Goal: Task Accomplishment & Management: Manage account settings

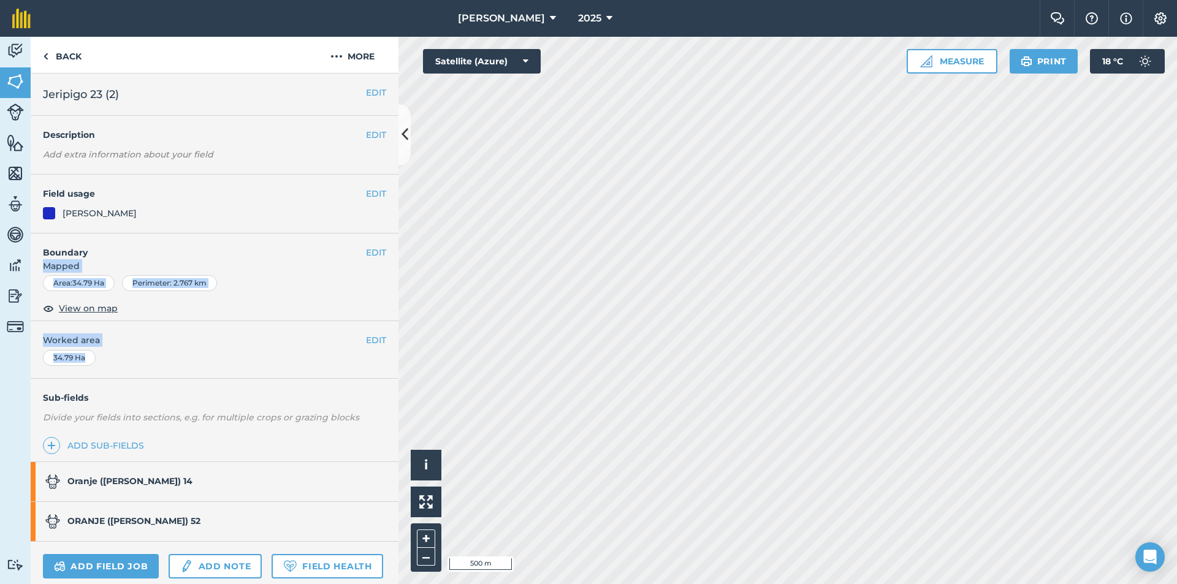
drag, startPoint x: 129, startPoint y: 350, endPoint x: 157, endPoint y: 248, distance: 105.6
click at [157, 248] on div "EDIT Jeripigo 23 (2) EDIT Description Add extra information about your field ED…" at bounding box center [215, 329] width 368 height 511
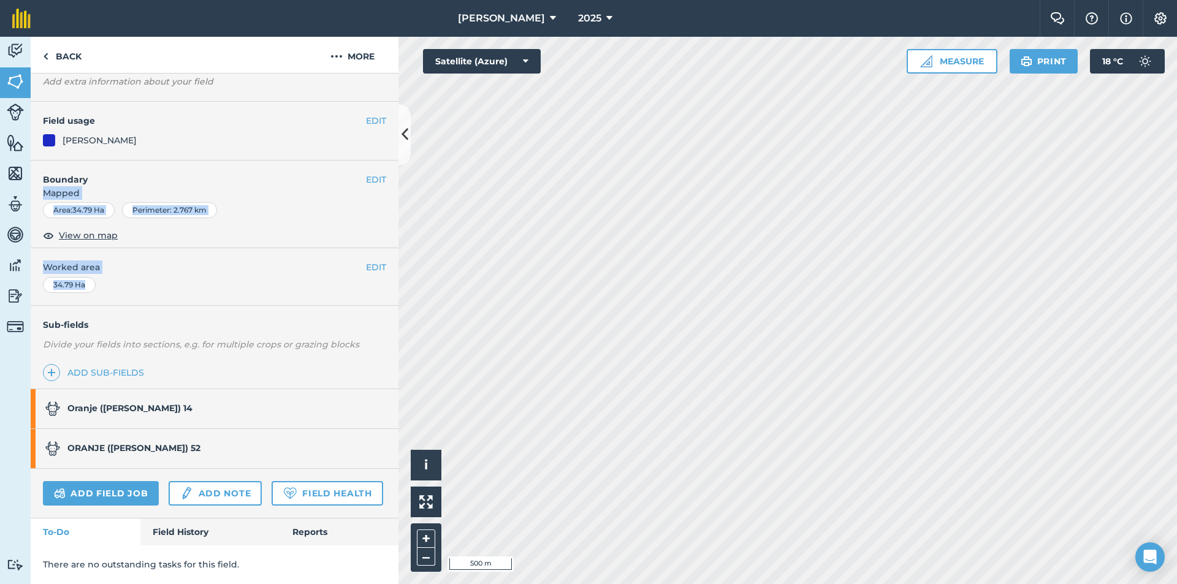
scroll to position [107, 0]
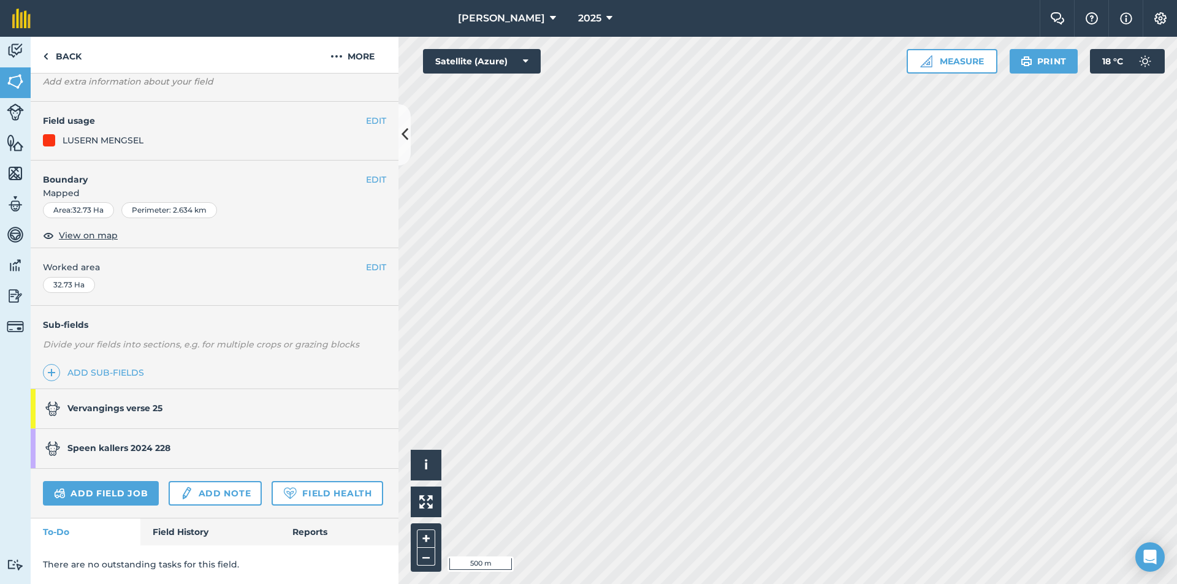
scroll to position [107, 0]
click at [143, 403] on strong "[DEMOGRAPHIC_DATA] verse 25" at bounding box center [114, 408] width 95 height 11
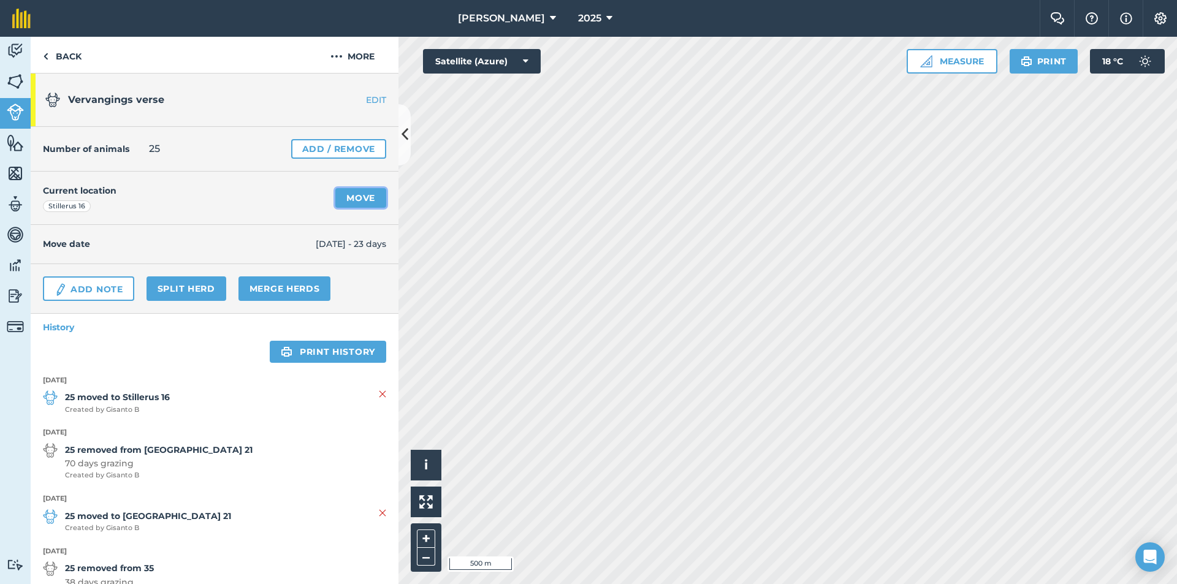
click at [344, 196] on link "Move" at bounding box center [360, 198] width 51 height 20
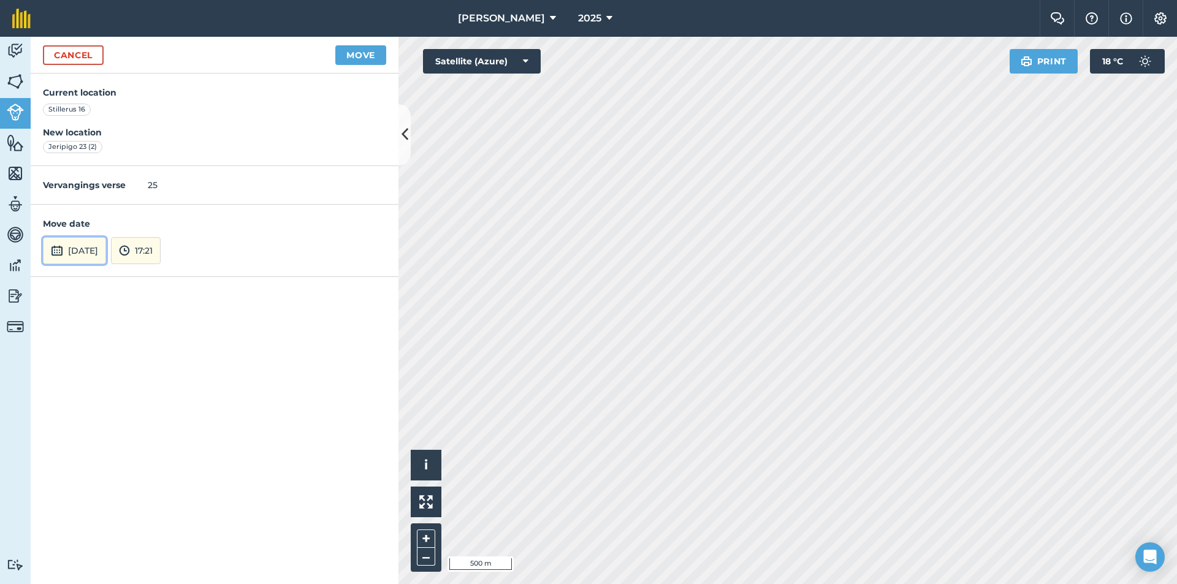
click at [76, 249] on button "[DATE]" at bounding box center [74, 250] width 63 height 27
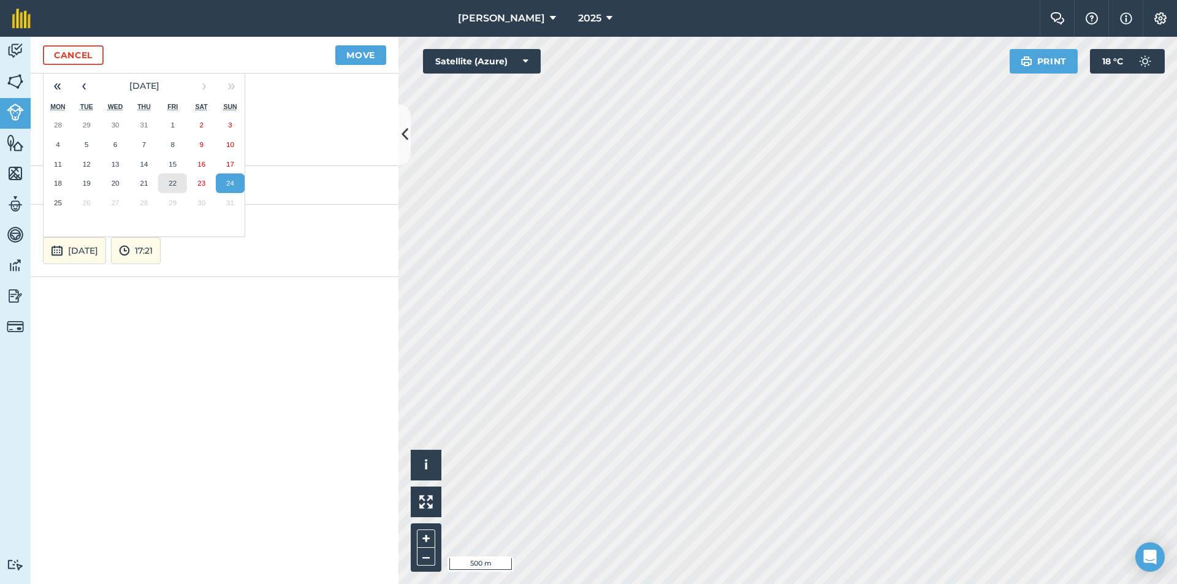
click at [177, 186] on button "22" at bounding box center [172, 183] width 29 height 20
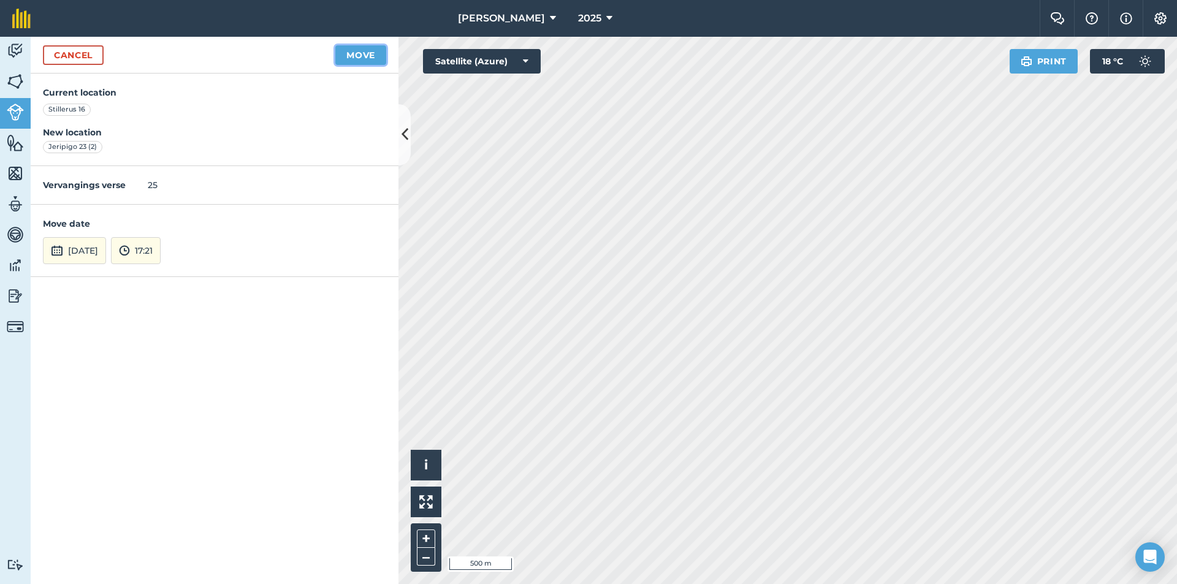
click at [364, 57] on button "Move" at bounding box center [360, 55] width 51 height 20
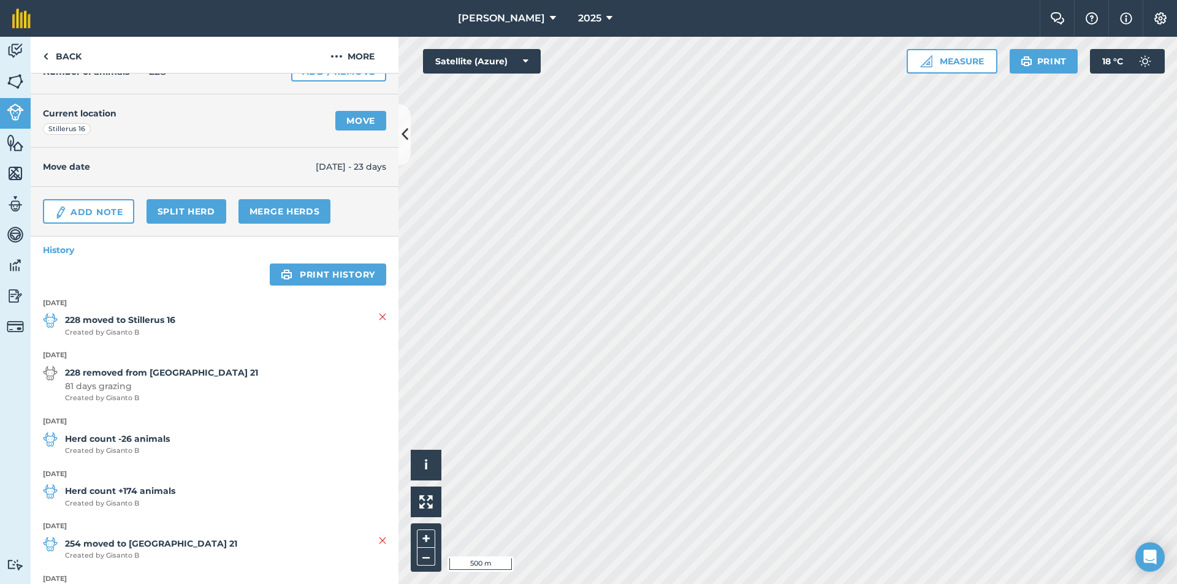
scroll to position [61, 0]
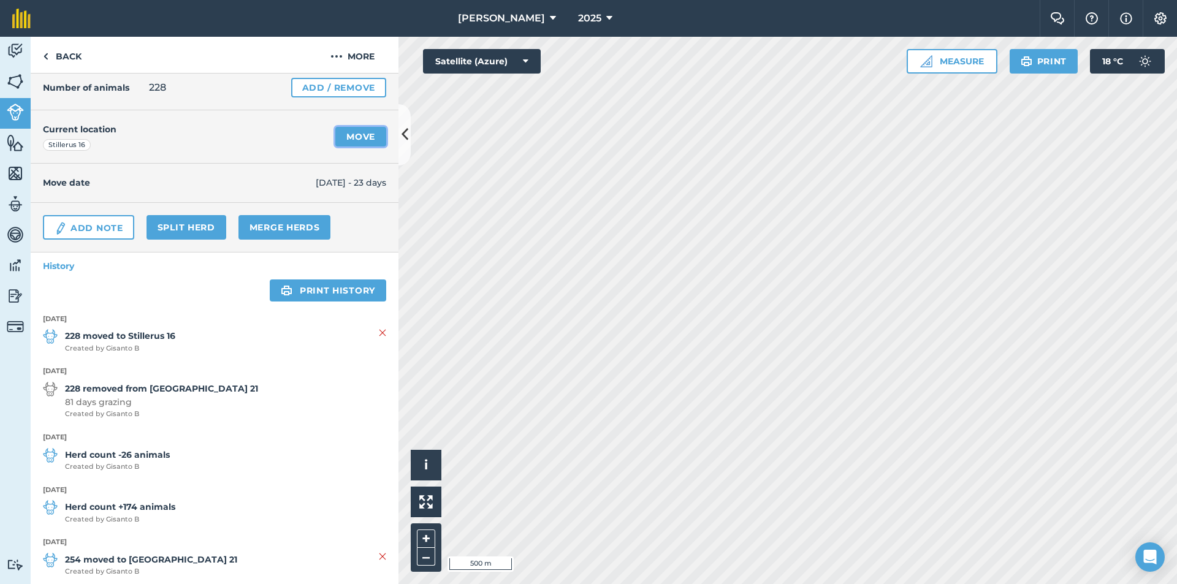
click at [348, 132] on link "Move" at bounding box center [360, 137] width 51 height 20
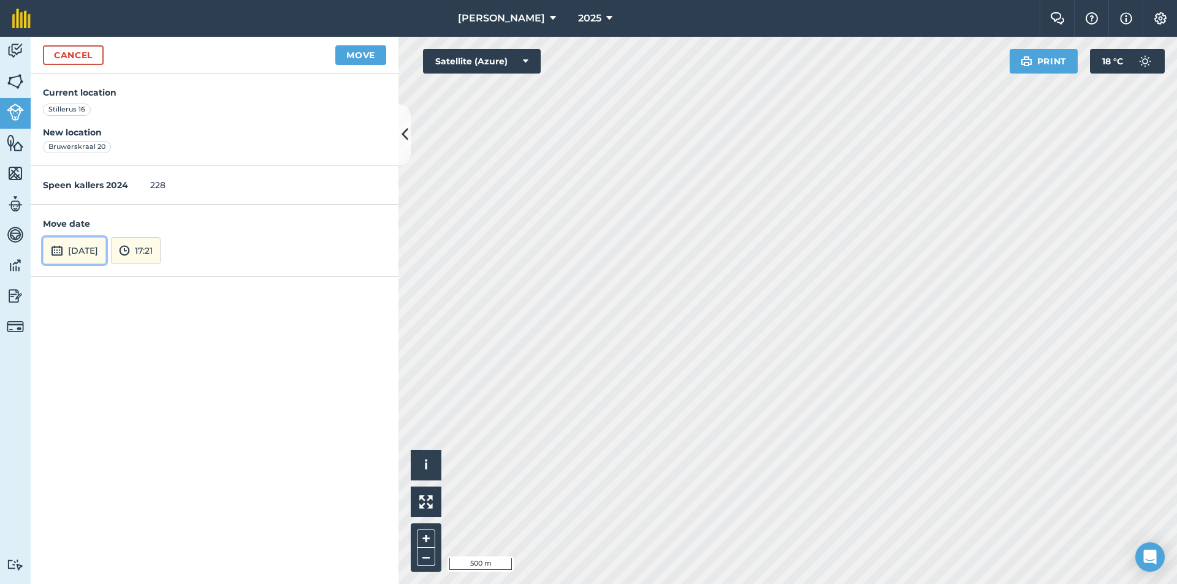
click at [77, 245] on button "[DATE]" at bounding box center [74, 250] width 63 height 27
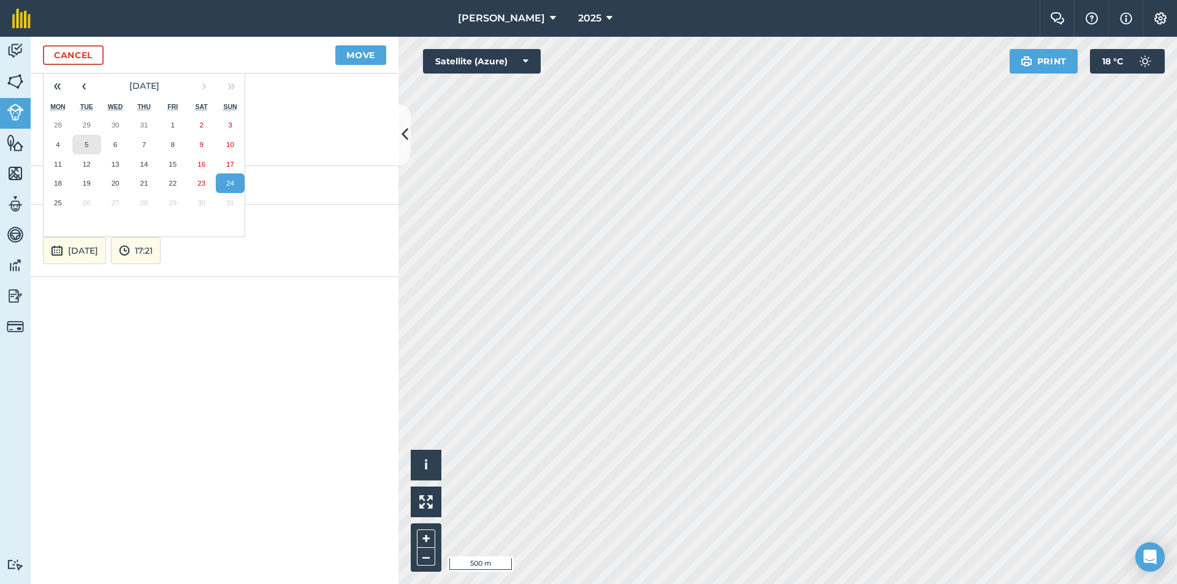
click at [83, 147] on button "5" at bounding box center [86, 145] width 29 height 20
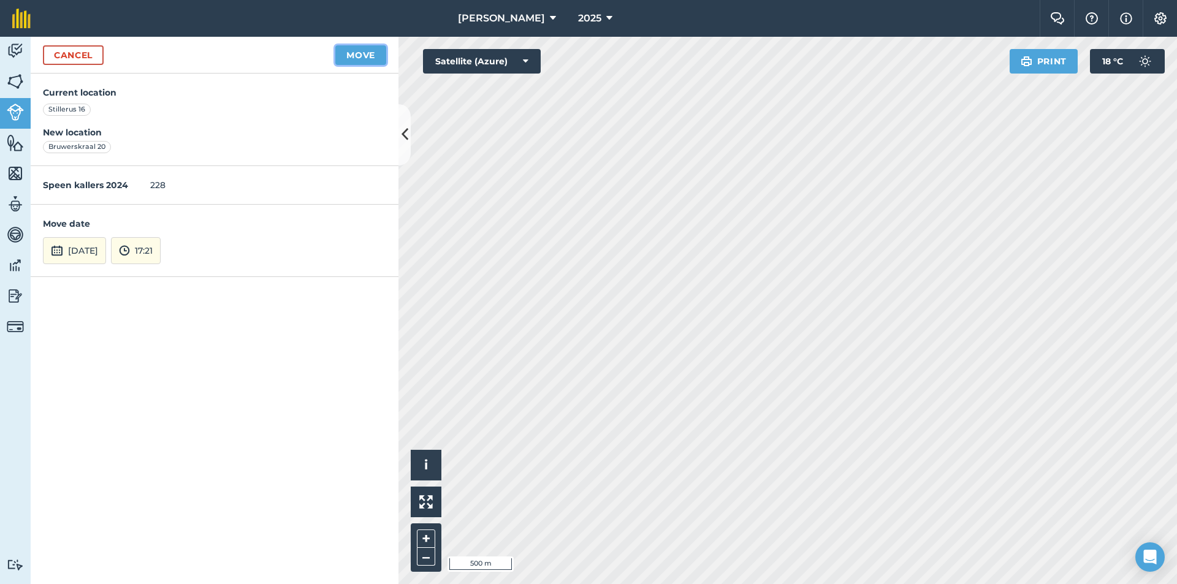
click at [358, 59] on button "Move" at bounding box center [360, 55] width 51 height 20
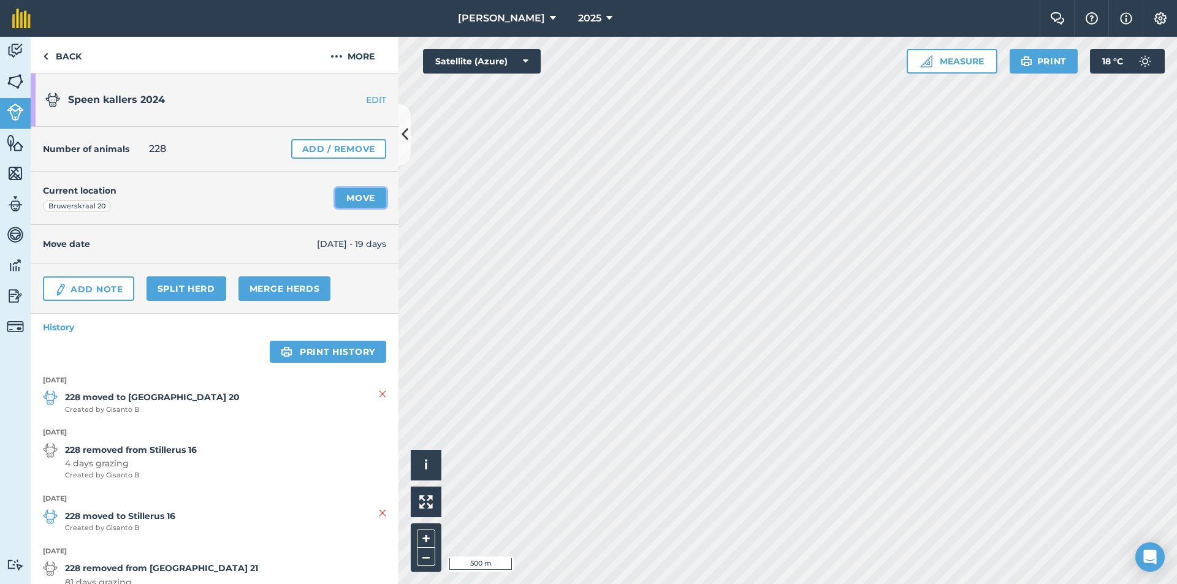
click at [337, 196] on link "Move" at bounding box center [360, 198] width 51 height 20
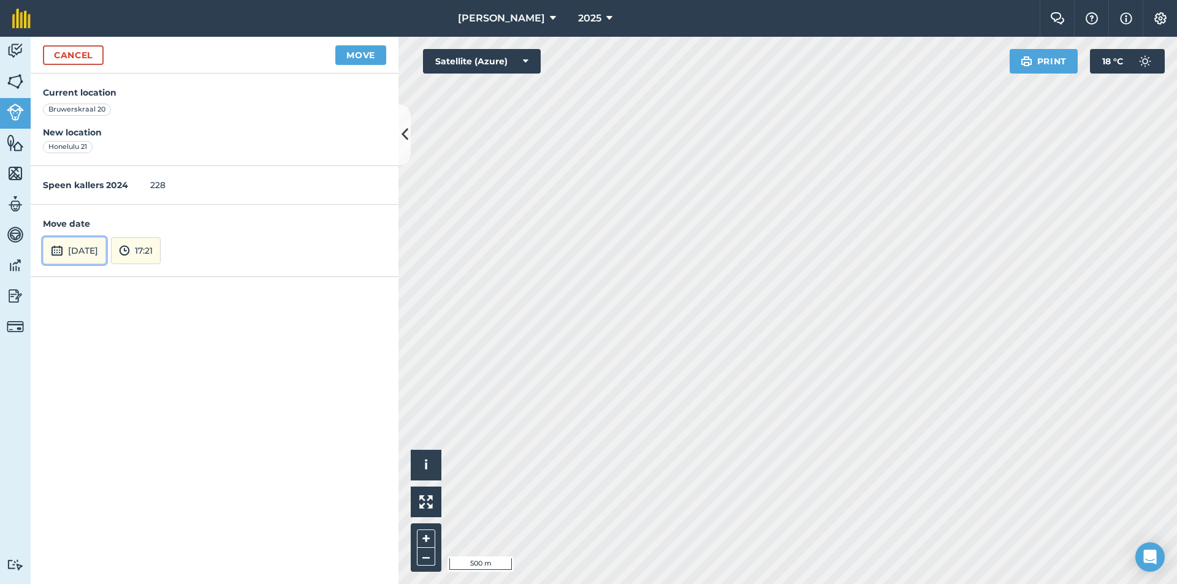
click at [71, 249] on button "[DATE]" at bounding box center [74, 250] width 63 height 27
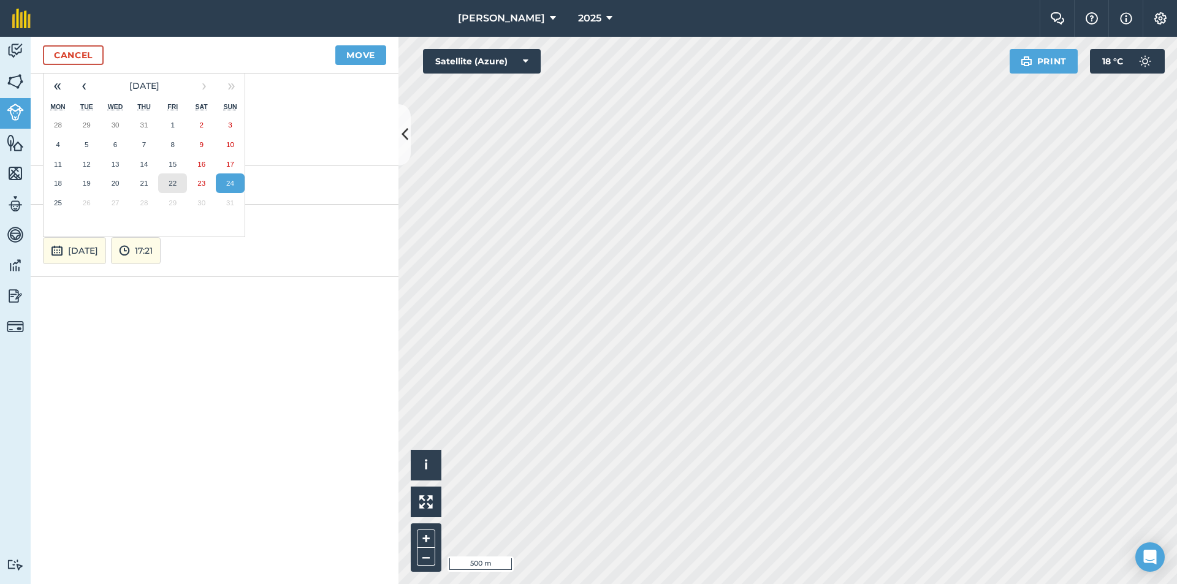
click at [175, 188] on button "22" at bounding box center [172, 183] width 29 height 20
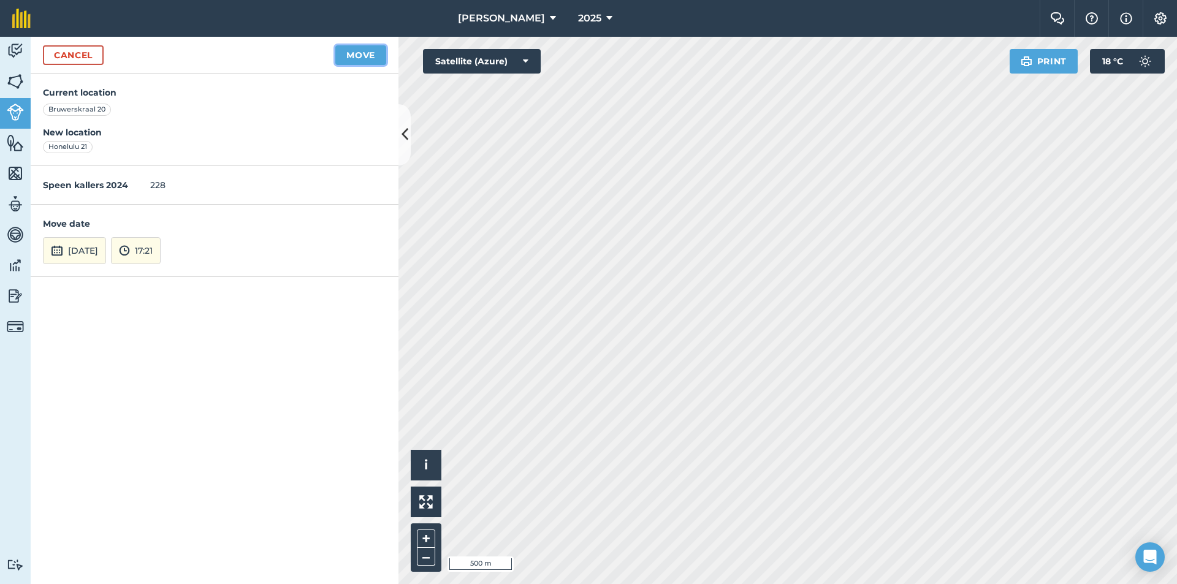
click at [351, 56] on button "Move" at bounding box center [360, 55] width 51 height 20
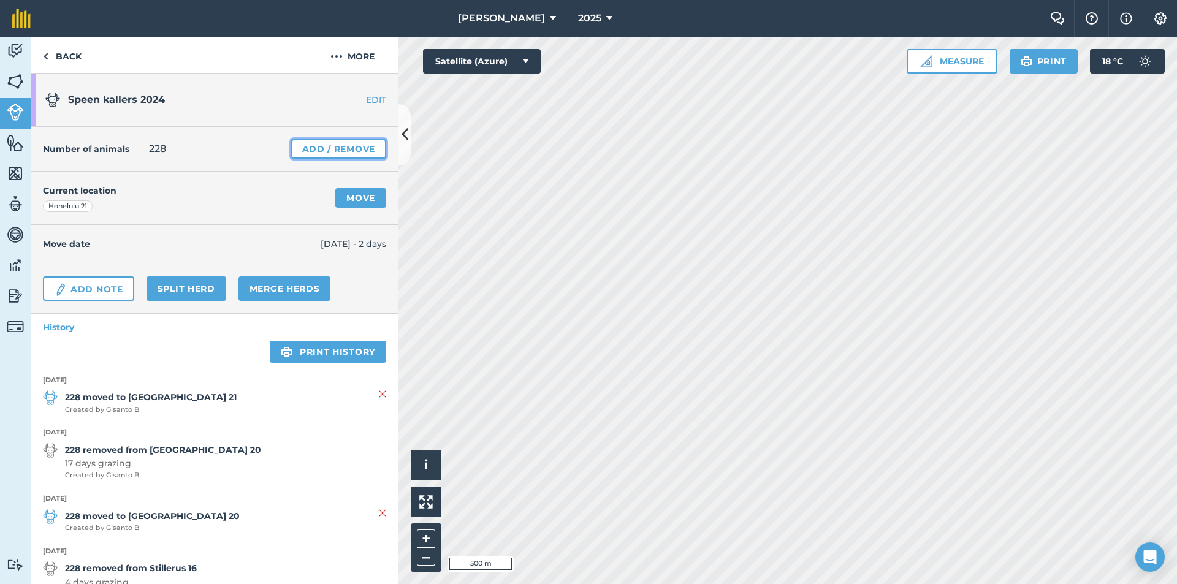
click at [326, 150] on link "Add / Remove" at bounding box center [338, 149] width 95 height 20
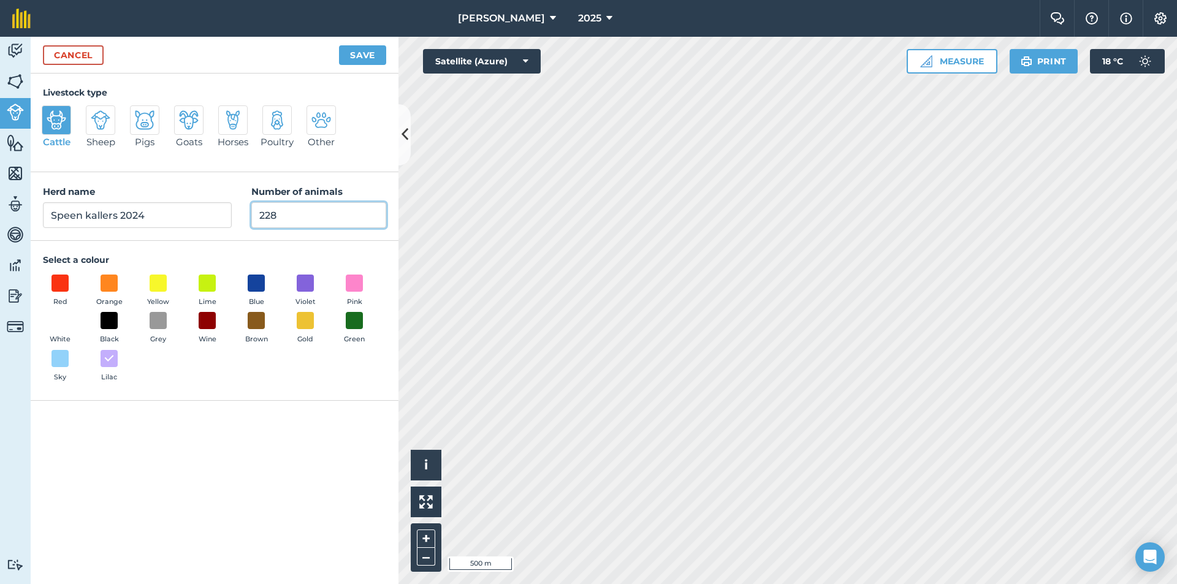
drag, startPoint x: 288, startPoint y: 216, endPoint x: 212, endPoint y: 213, distance: 76.1
click at [212, 213] on div "Herd name [PERSON_NAME] 2024 Number of animals 228" at bounding box center [215, 206] width 368 height 69
type input "159"
click at [358, 55] on button "Save" at bounding box center [362, 55] width 47 height 20
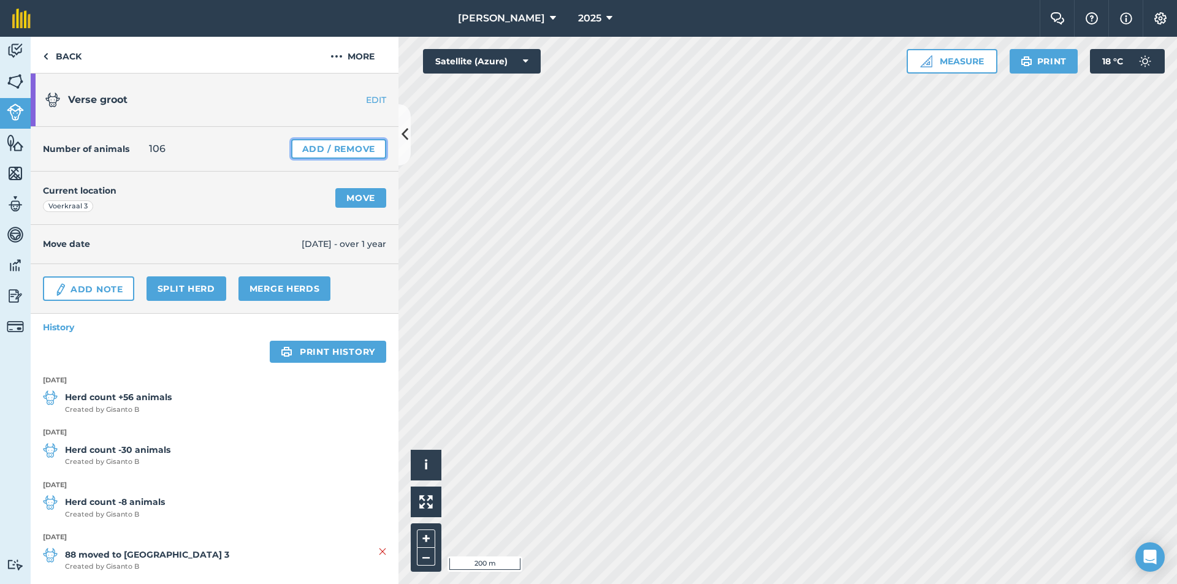
click at [309, 139] on link "Add / Remove" at bounding box center [338, 149] width 95 height 20
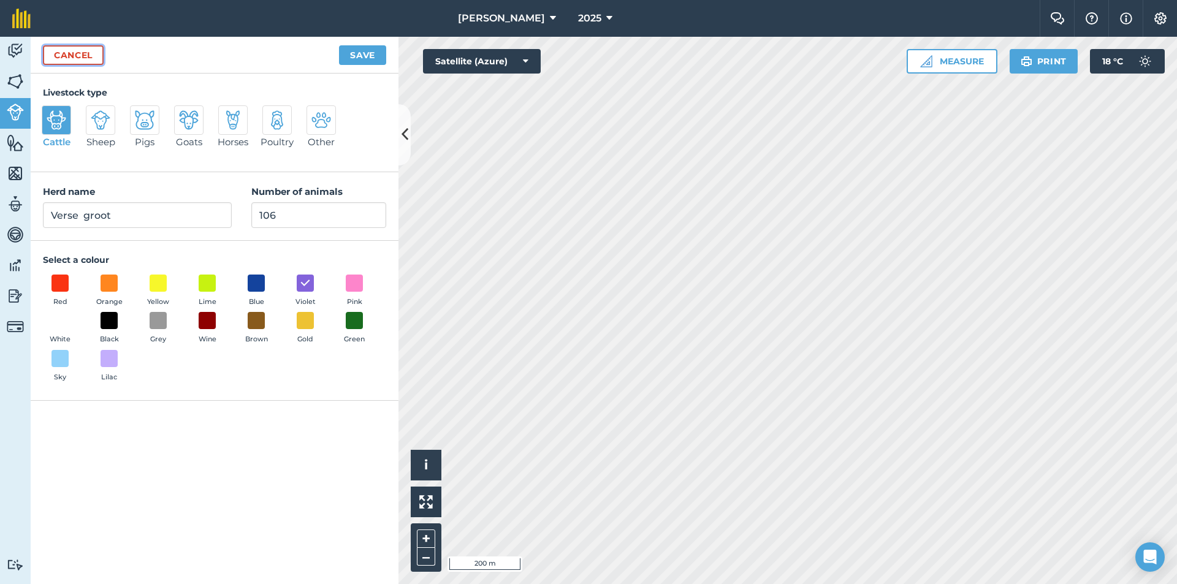
click at [77, 59] on link "Cancel" at bounding box center [73, 55] width 61 height 20
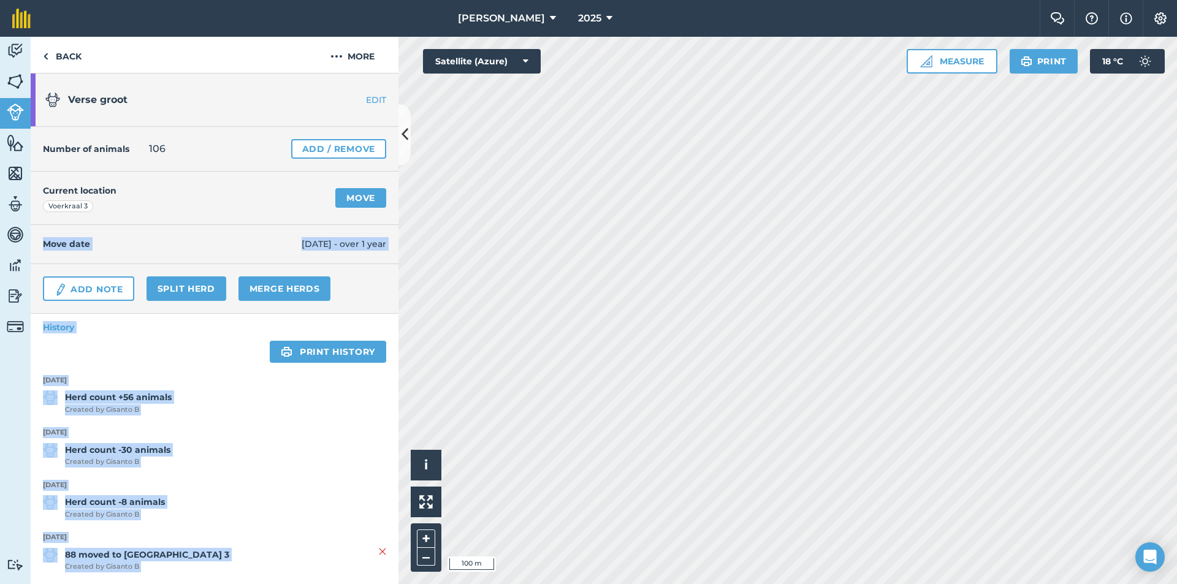
click at [488, 193] on div "Activity Fields Livestock Features Maps Team Vehicles Data Reporting Billing Tu…" at bounding box center [588, 310] width 1177 height 547
click at [18, 111] on img at bounding box center [15, 112] width 17 height 17
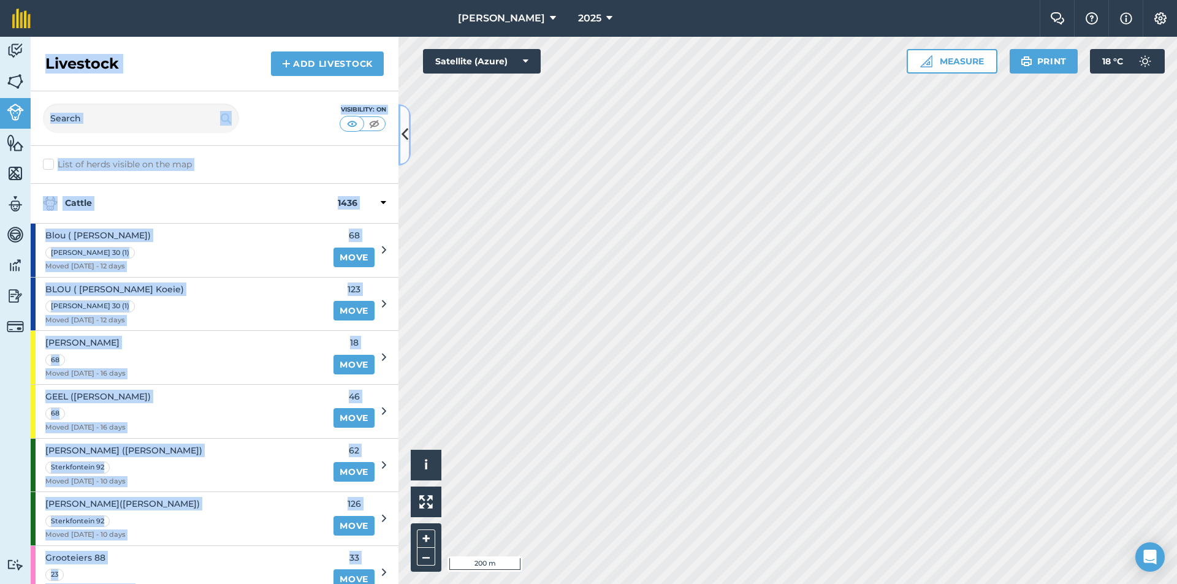
click at [399, 127] on button at bounding box center [404, 134] width 12 height 61
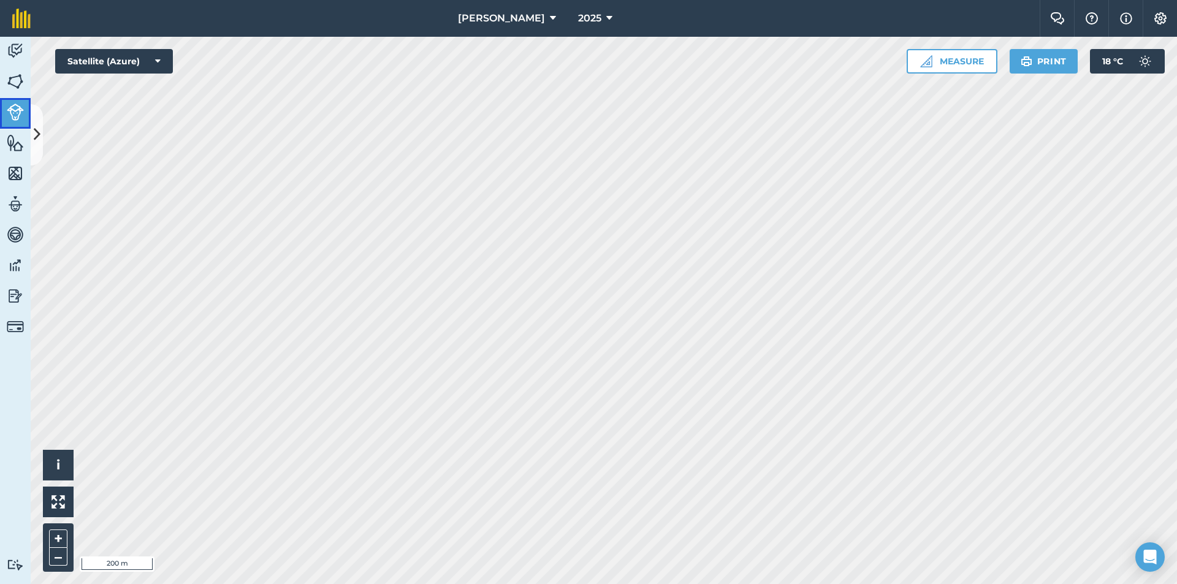
click at [26, 115] on link "Livestock" at bounding box center [15, 113] width 31 height 31
click at [17, 113] on img at bounding box center [15, 112] width 17 height 17
click at [40, 132] on icon at bounding box center [37, 134] width 7 height 21
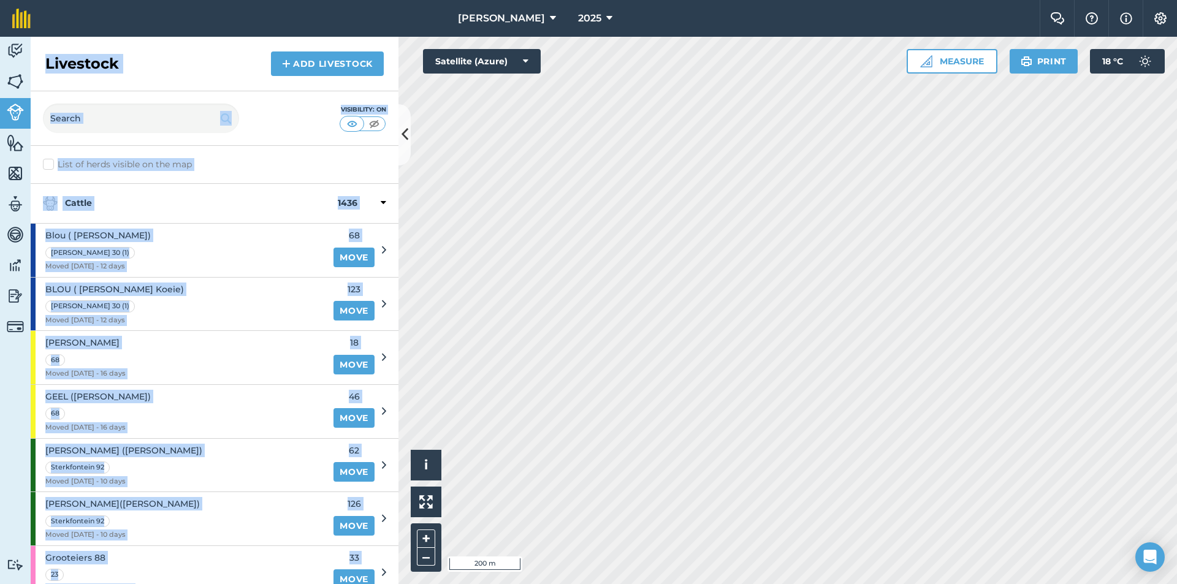
click at [145, 136] on div "Visibility: On" at bounding box center [215, 118] width 368 height 55
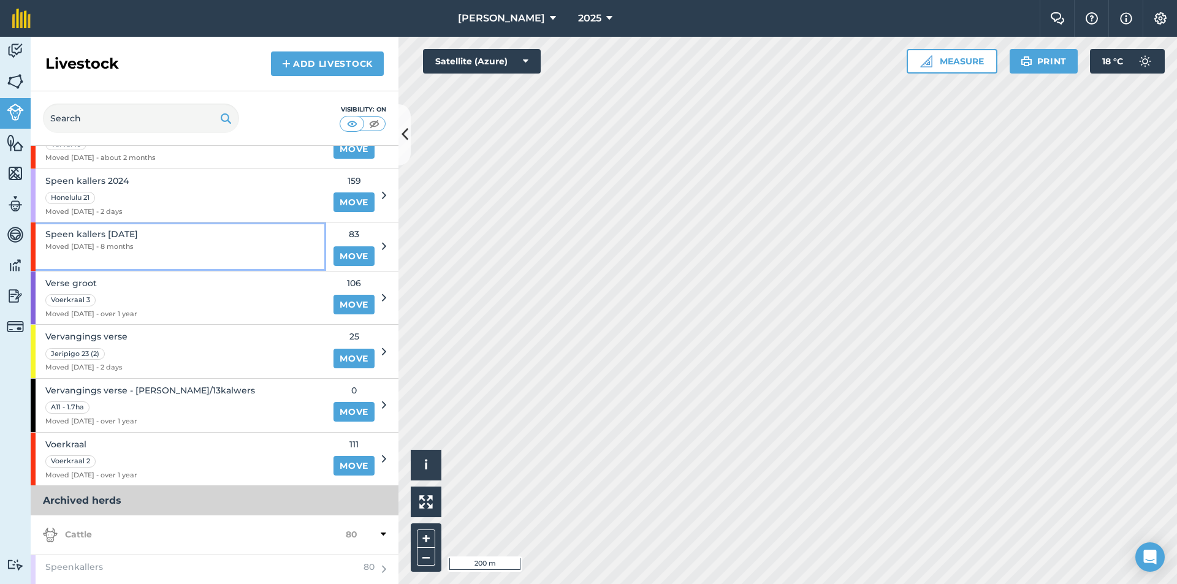
scroll to position [861, 0]
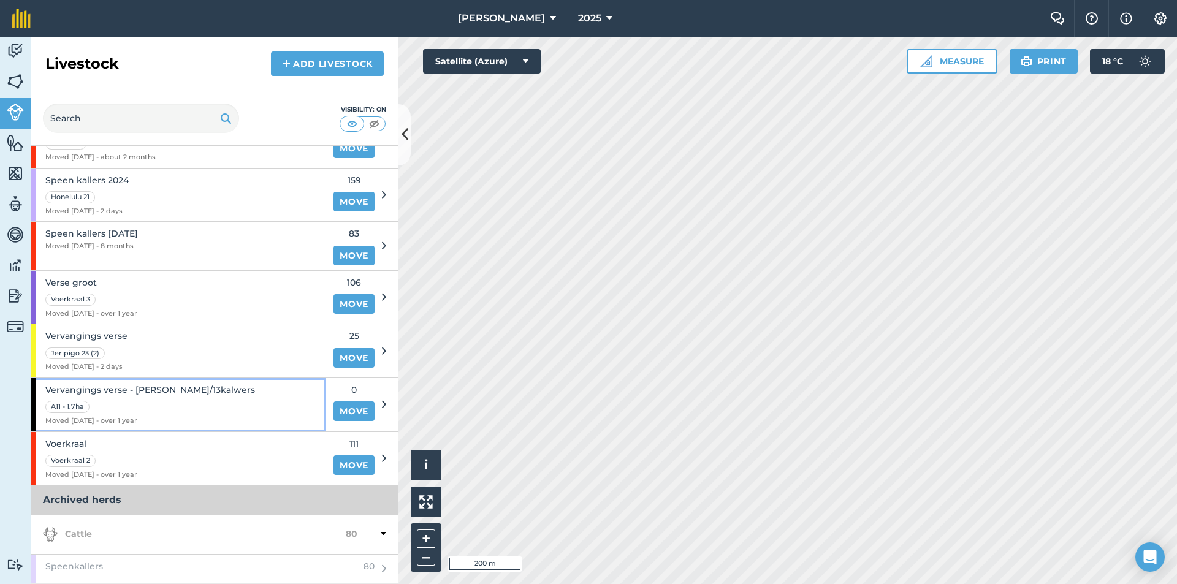
click at [125, 392] on span "Vervangings verse - [PERSON_NAME]/13kalwers" at bounding box center [150, 389] width 210 height 13
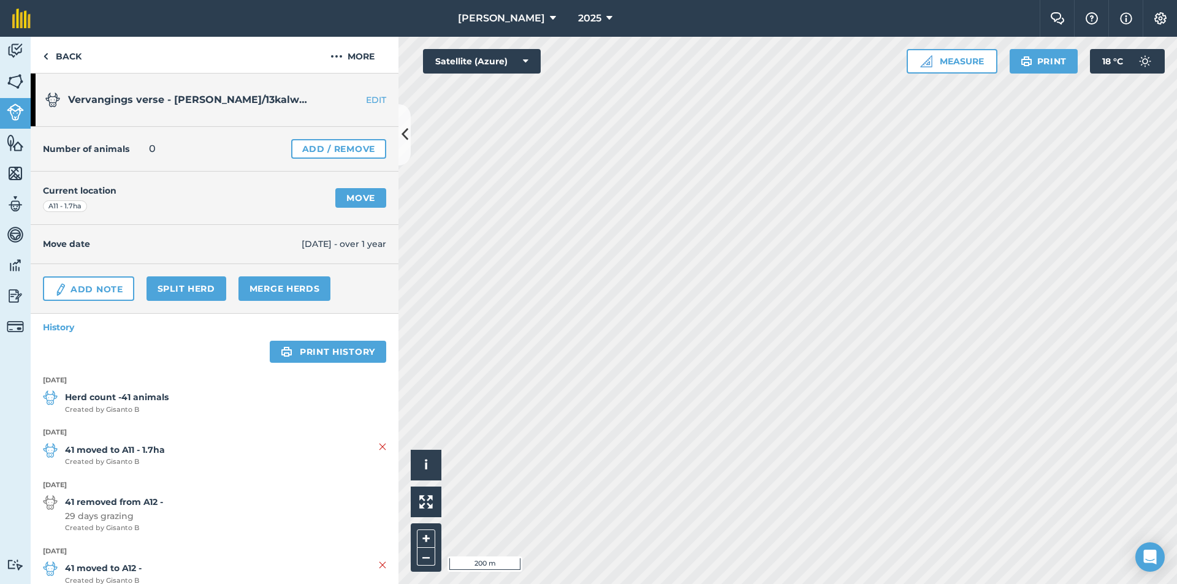
click at [365, 99] on link "EDIT" at bounding box center [359, 100] width 77 height 12
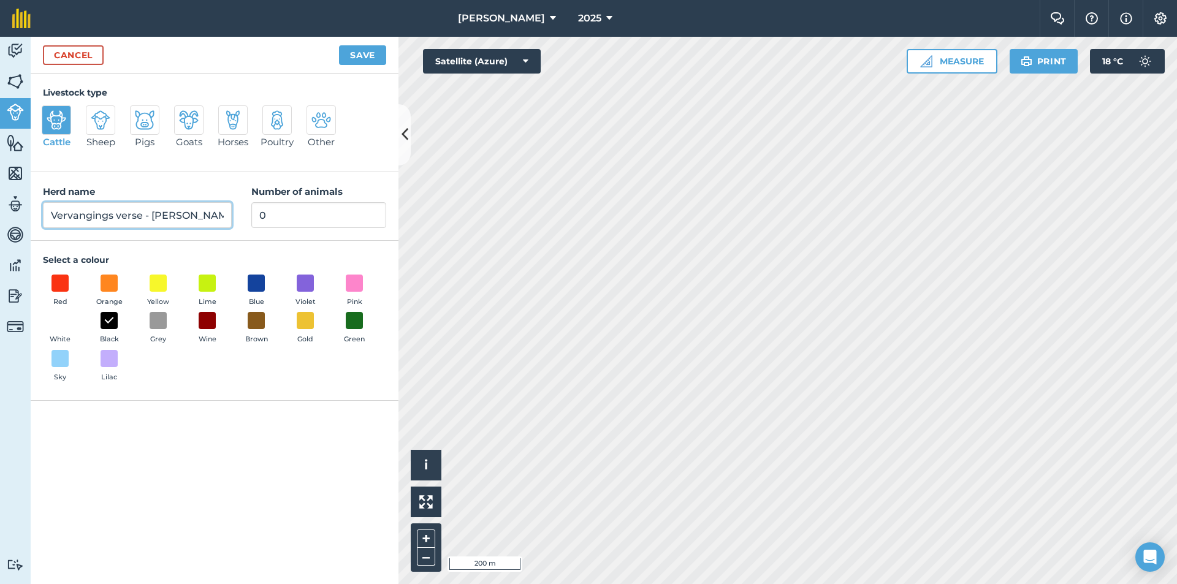
click at [197, 210] on input "Vervangings verse - [PERSON_NAME]/13kalwers" at bounding box center [137, 215] width 189 height 26
type input "s"
type input "Voerkraal 3"
click at [339, 45] on button "Save" at bounding box center [362, 55] width 47 height 20
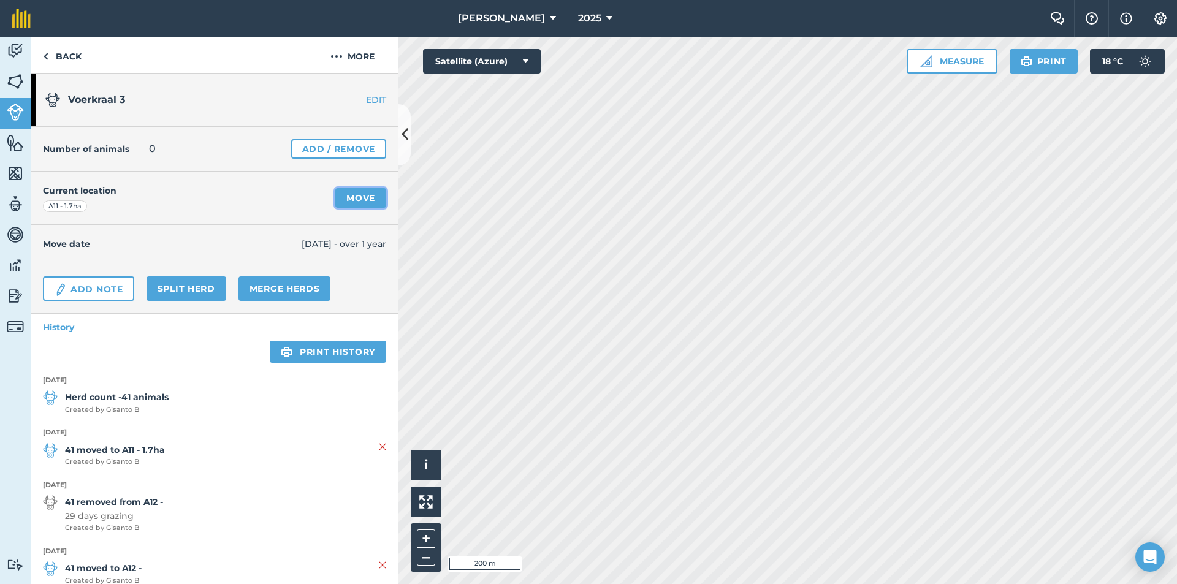
click at [365, 196] on link "Move" at bounding box center [360, 198] width 51 height 20
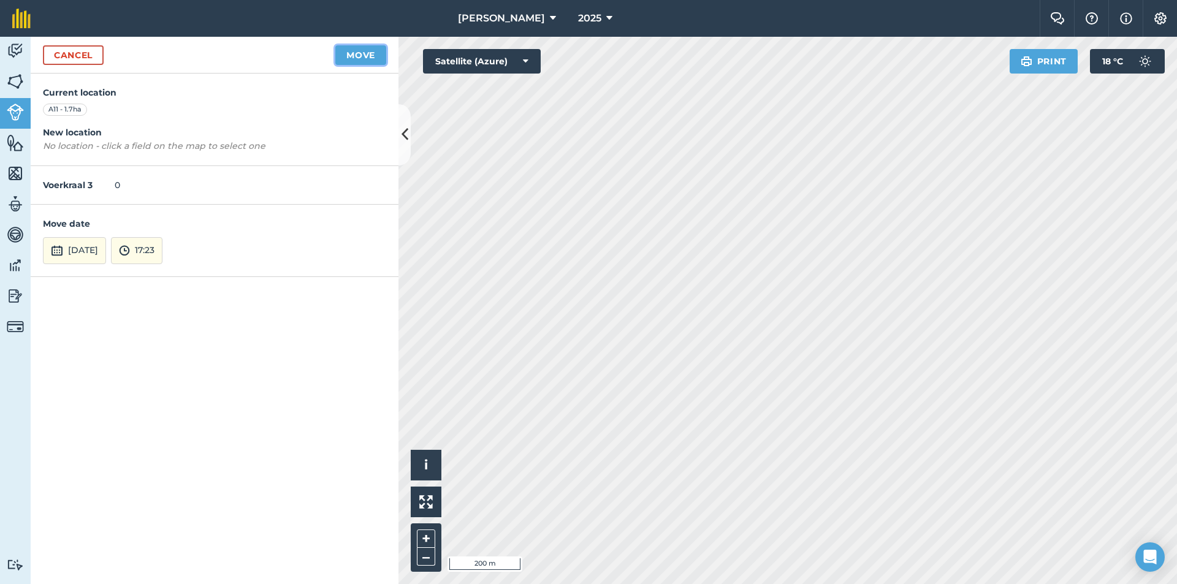
click at [362, 55] on button "Move" at bounding box center [360, 55] width 51 height 20
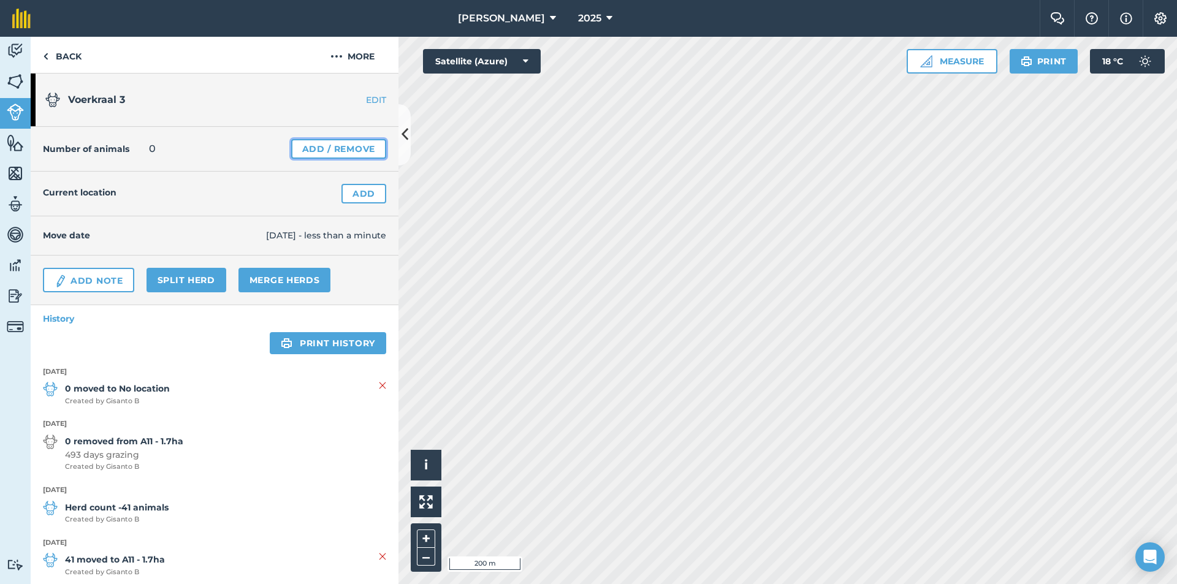
click at [342, 150] on link "Add / Remove" at bounding box center [338, 149] width 95 height 20
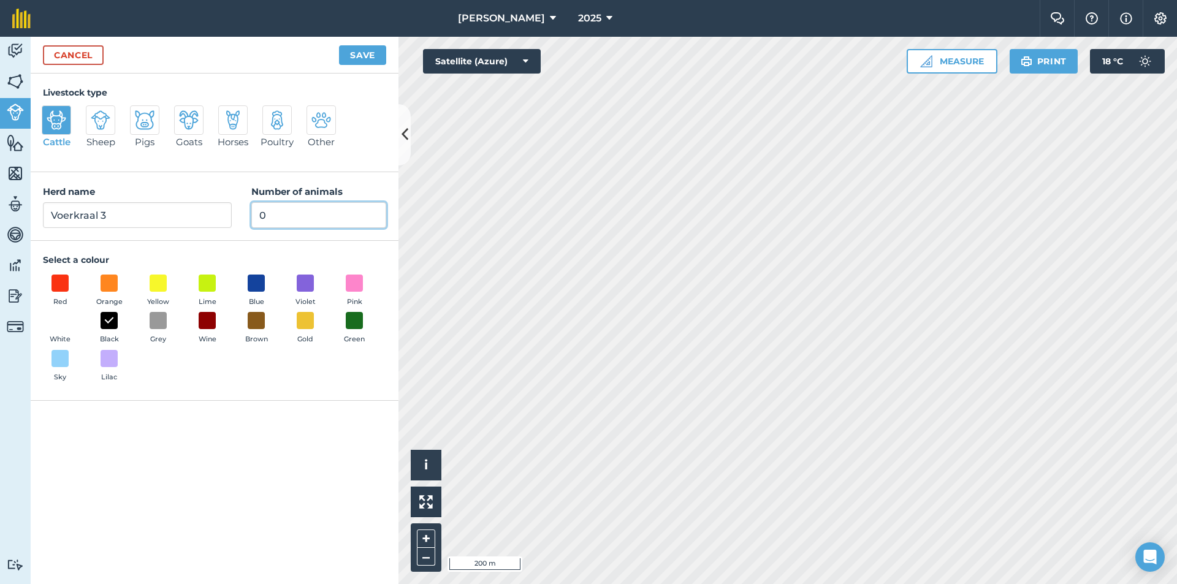
click at [286, 217] on input "0" at bounding box center [318, 215] width 135 height 26
drag, startPoint x: 286, startPoint y: 217, endPoint x: 229, endPoint y: 208, distance: 57.8
click at [231, 216] on div "Herd name Voerkraal 3 Number of animals 0" at bounding box center [215, 206] width 368 height 69
type input "80"
click at [350, 56] on button "Save" at bounding box center [362, 55] width 47 height 20
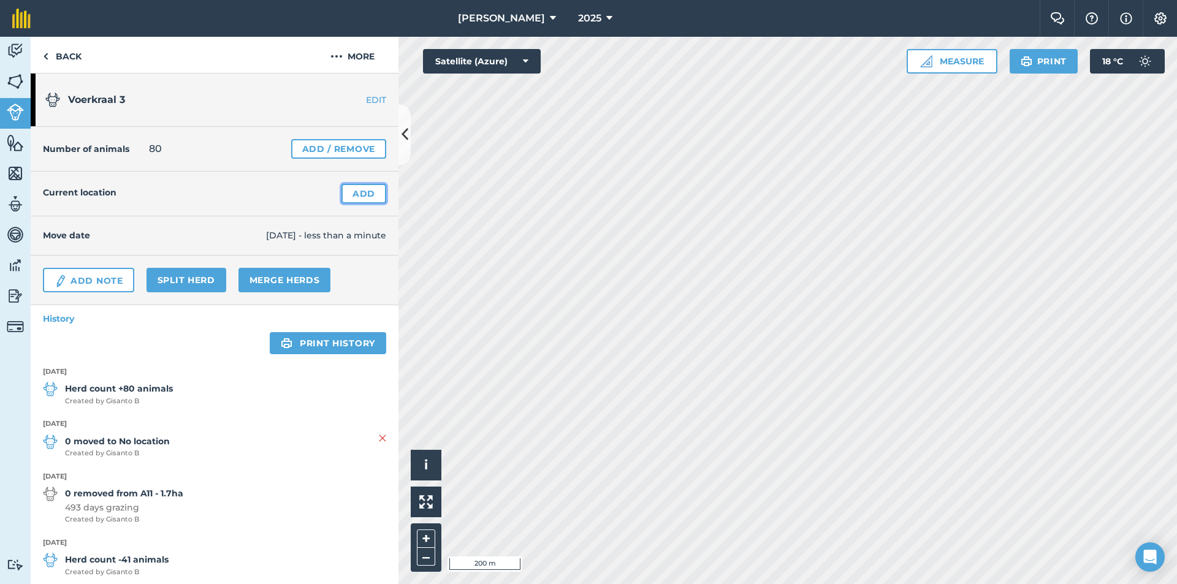
click at [360, 199] on link "Add" at bounding box center [363, 194] width 45 height 20
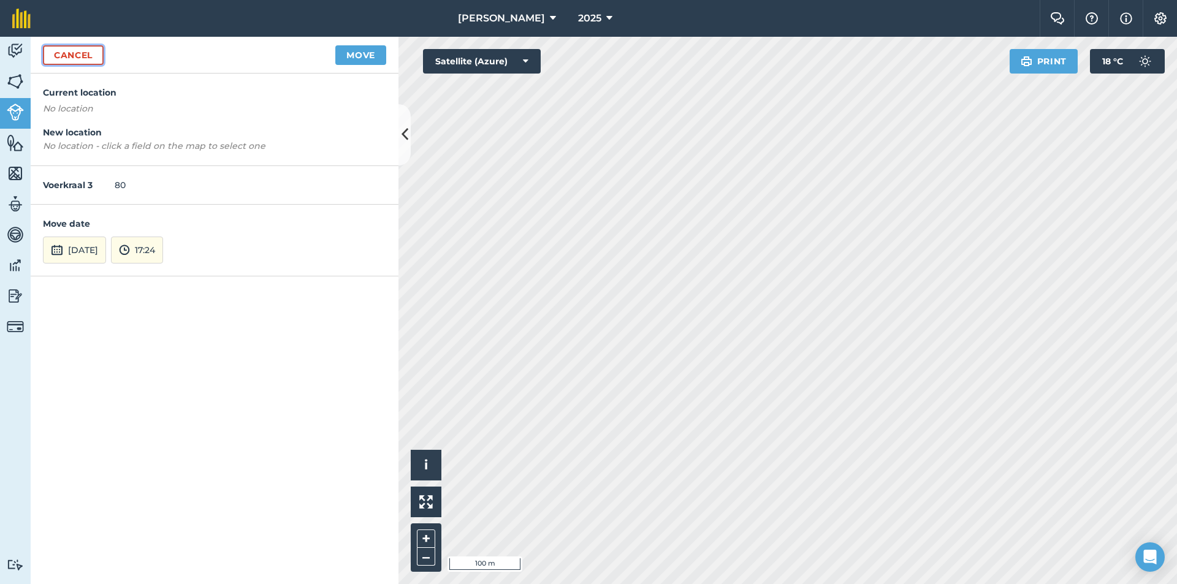
click at [86, 58] on link "Cancel" at bounding box center [73, 55] width 61 height 20
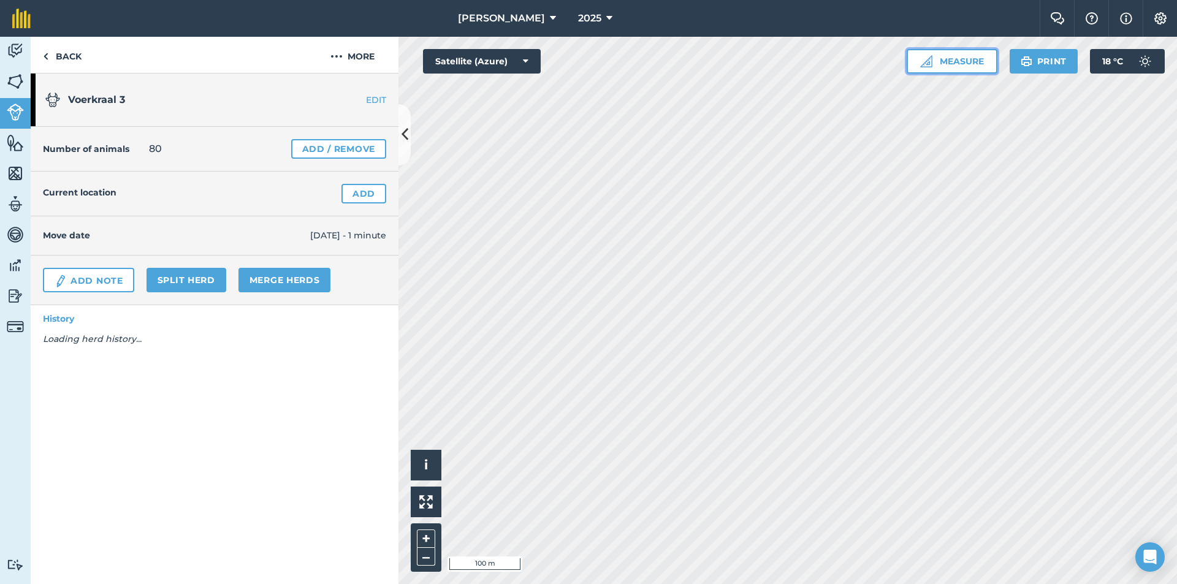
click at [967, 59] on button "Measure" at bounding box center [952, 61] width 91 height 25
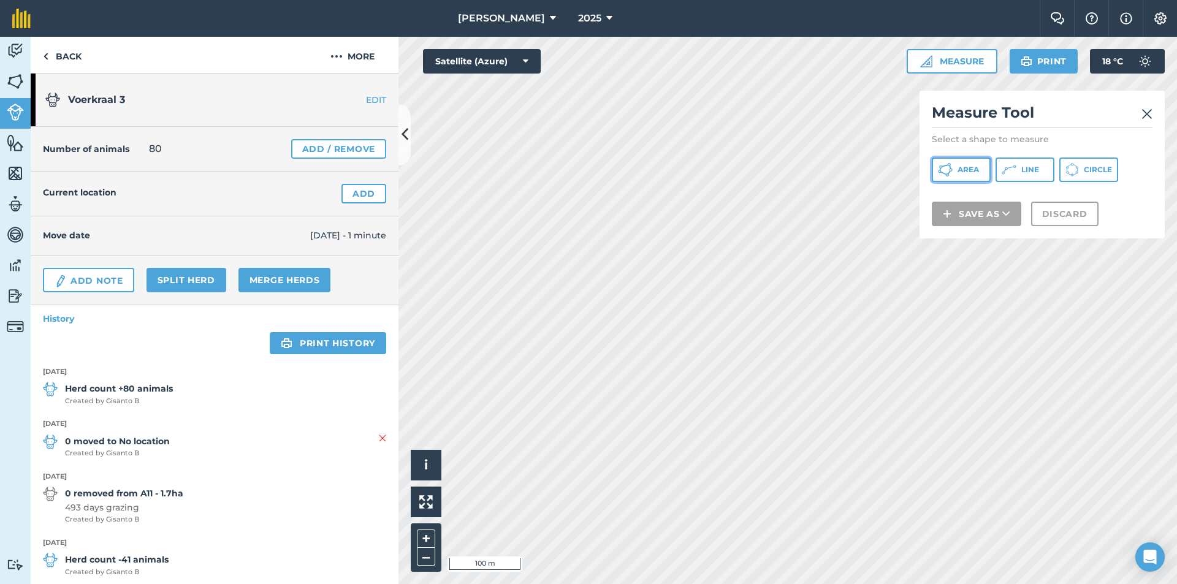
click at [967, 169] on span "Area" at bounding box center [968, 170] width 21 height 10
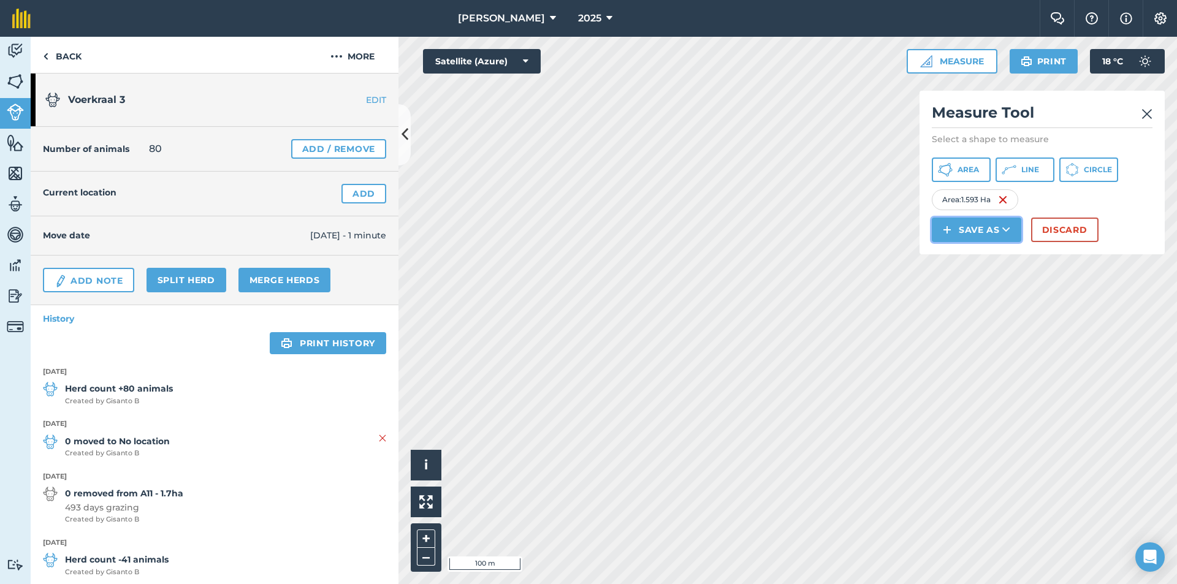
click at [967, 232] on button "Save as" at bounding box center [977, 230] width 90 height 25
click at [966, 259] on link "Field" at bounding box center [977, 257] width 86 height 27
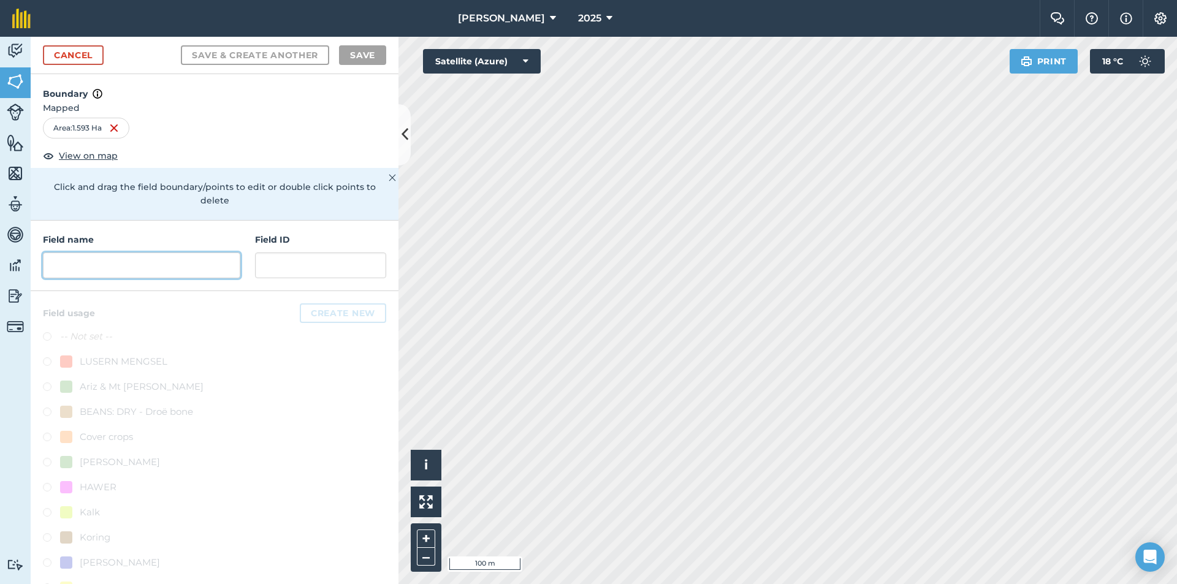
click at [75, 265] on input "text" at bounding box center [141, 266] width 197 height 26
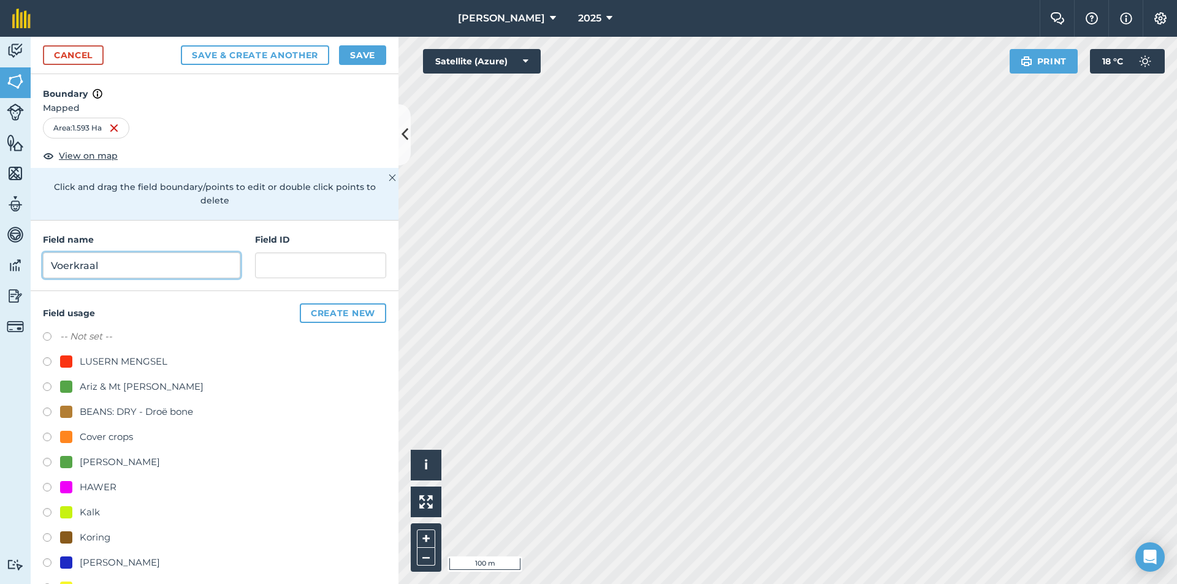
type input "Voerkraal"
click at [181, 45] on button "Save & Create Another" at bounding box center [255, 55] width 148 height 20
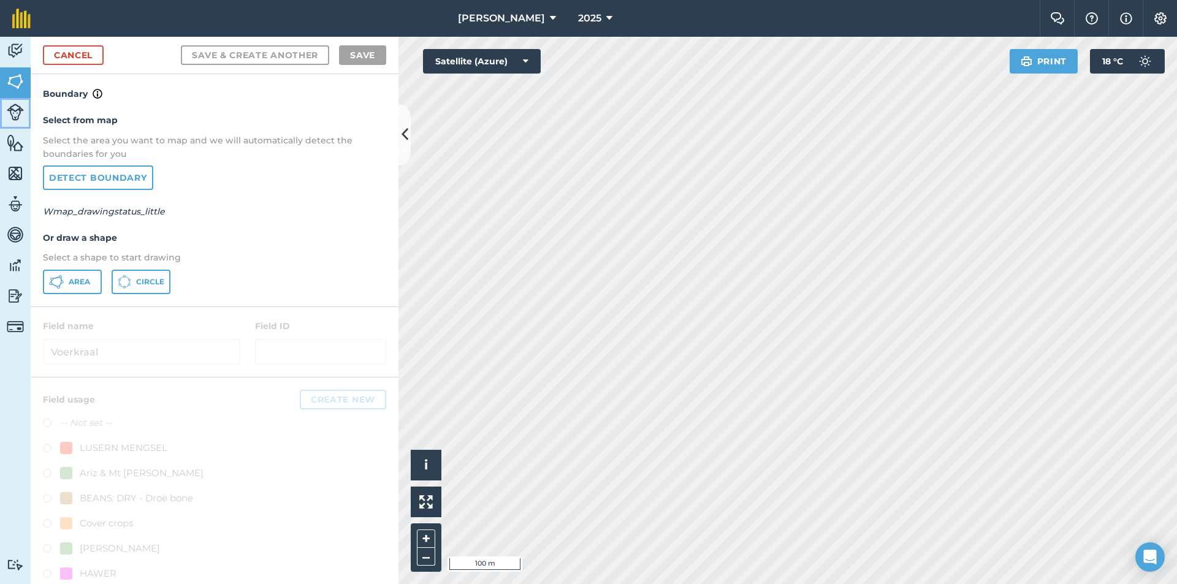
click at [18, 115] on img at bounding box center [15, 112] width 17 height 17
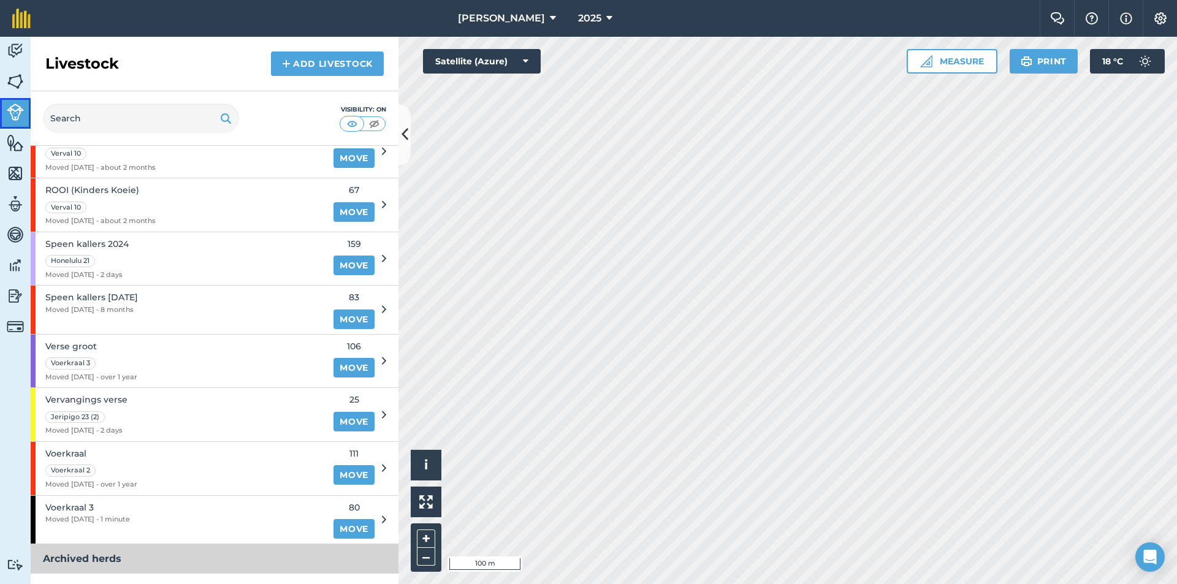
scroll to position [856, 0]
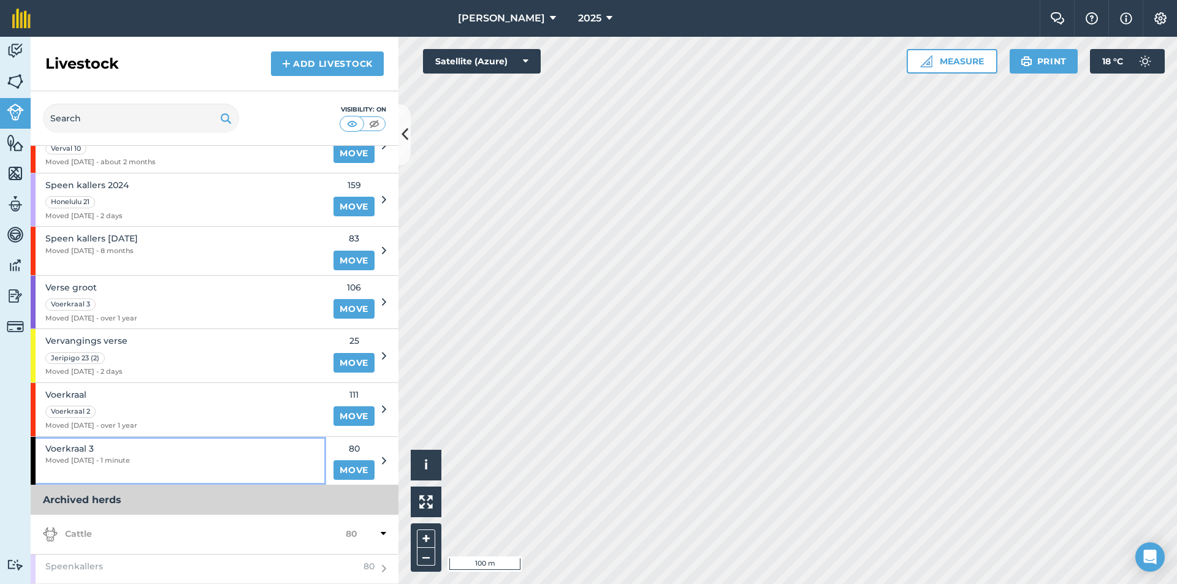
click at [90, 447] on span "Voerkraal 3" at bounding box center [87, 448] width 85 height 13
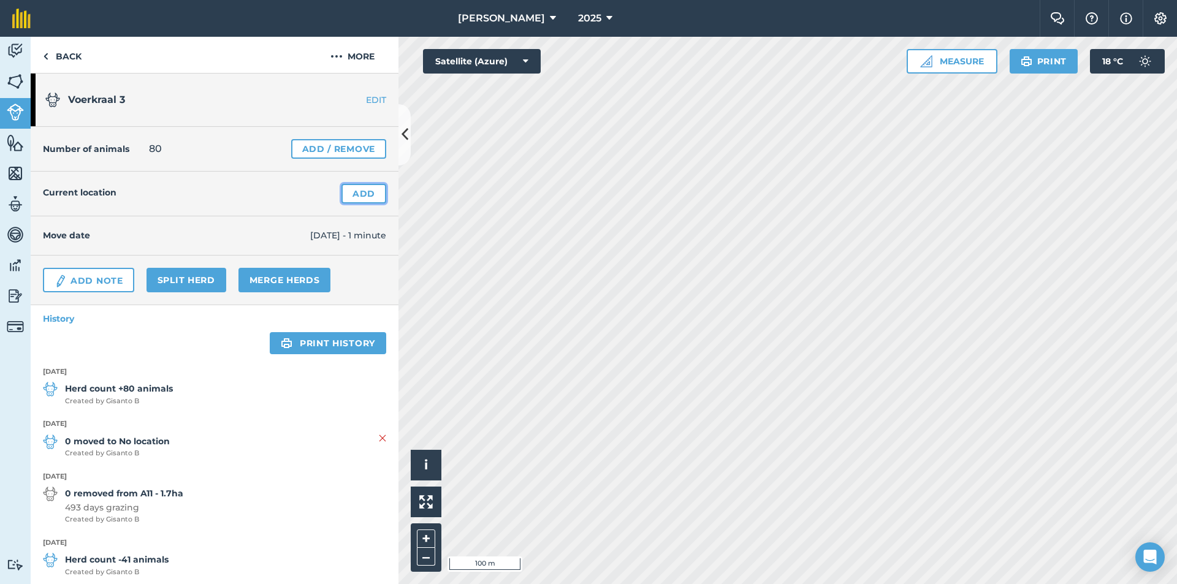
click at [358, 186] on link "Add" at bounding box center [363, 194] width 45 height 20
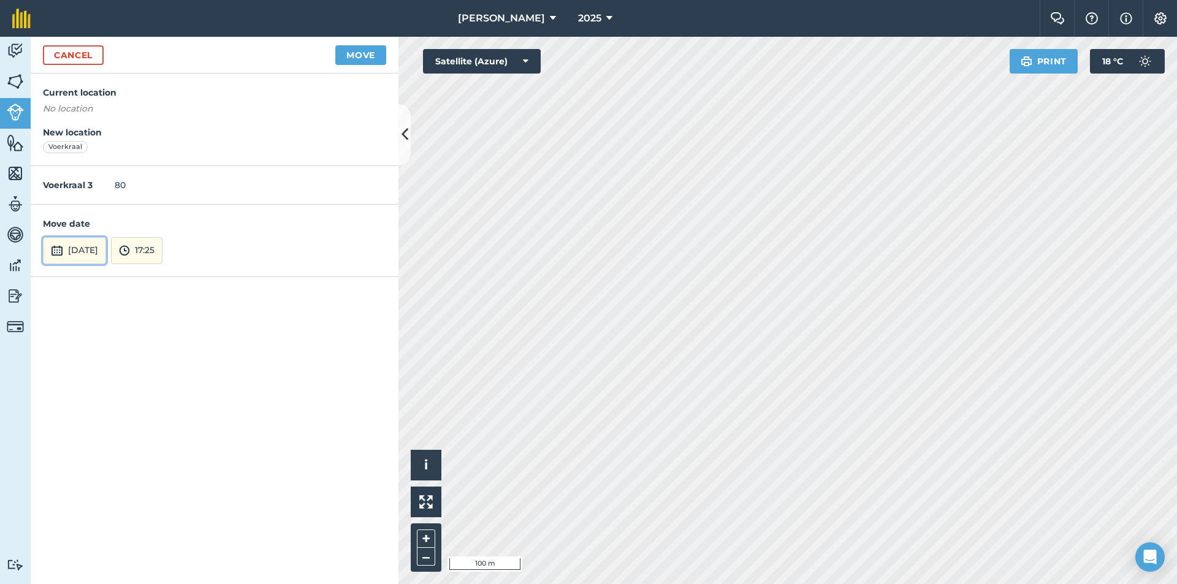
click at [97, 250] on button "[DATE]" at bounding box center [74, 250] width 63 height 27
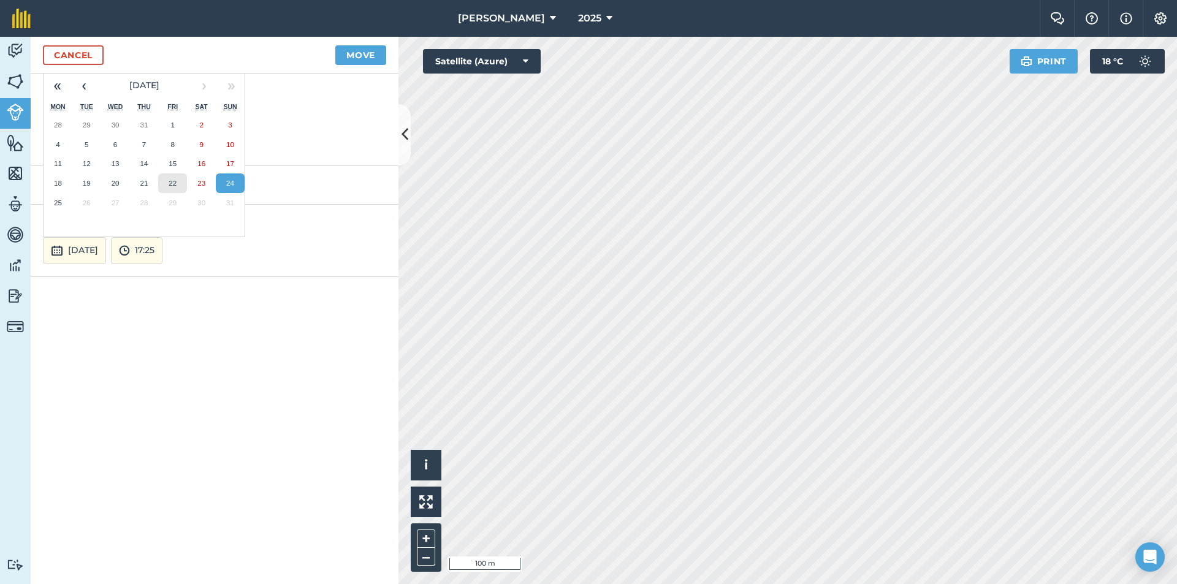
click at [172, 184] on abbr "22" at bounding box center [173, 183] width 8 height 8
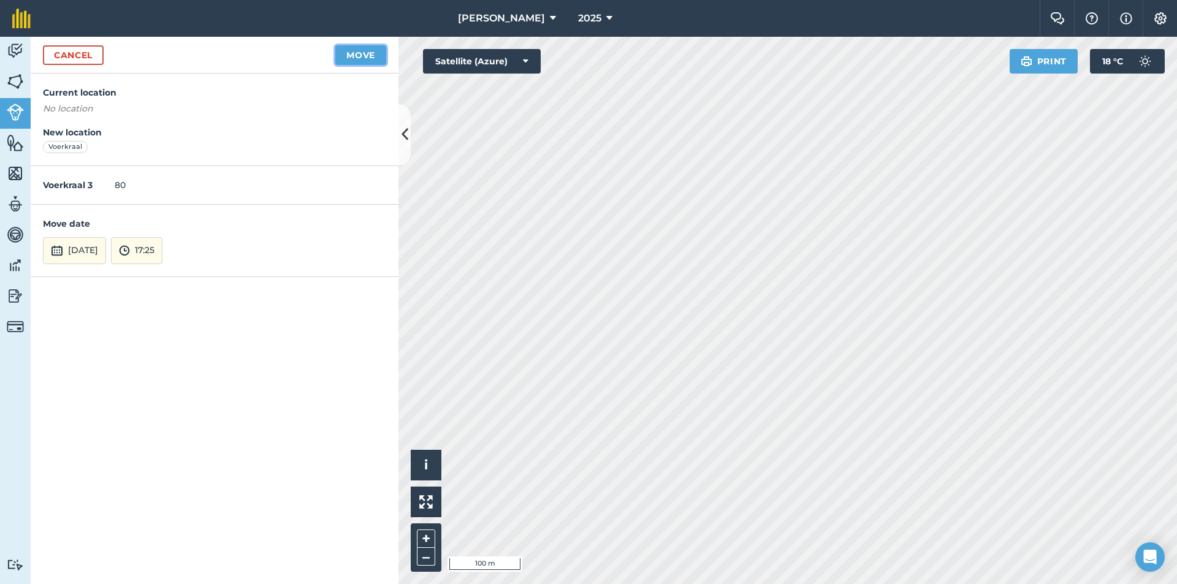
click at [376, 46] on button "Move" at bounding box center [360, 55] width 51 height 20
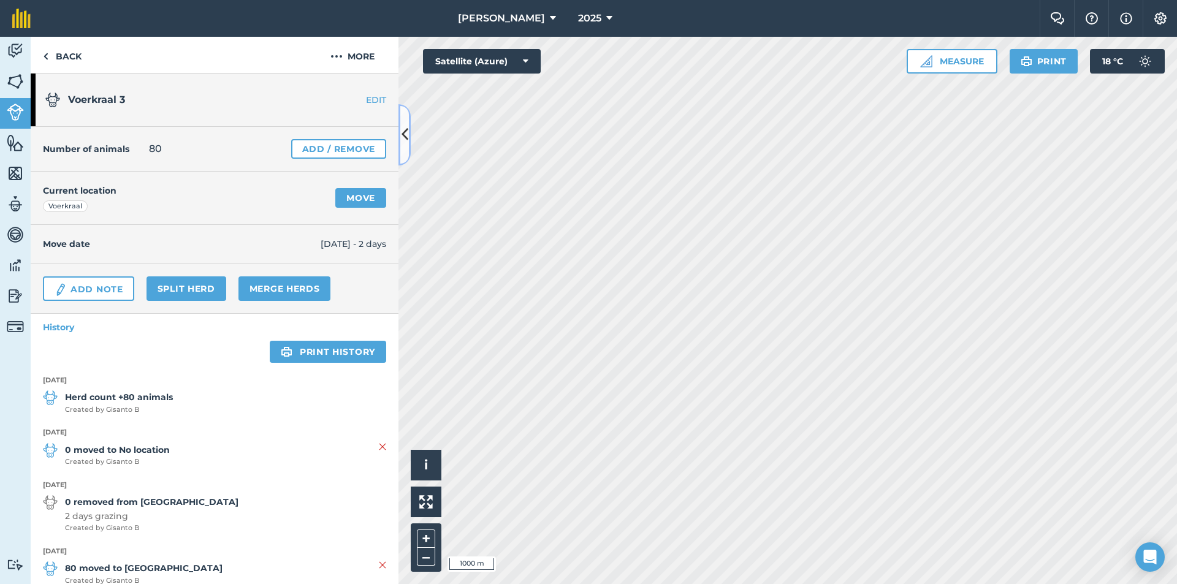
click at [402, 134] on icon at bounding box center [405, 134] width 7 height 21
